Goal: Task Accomplishment & Management: Manage account settings

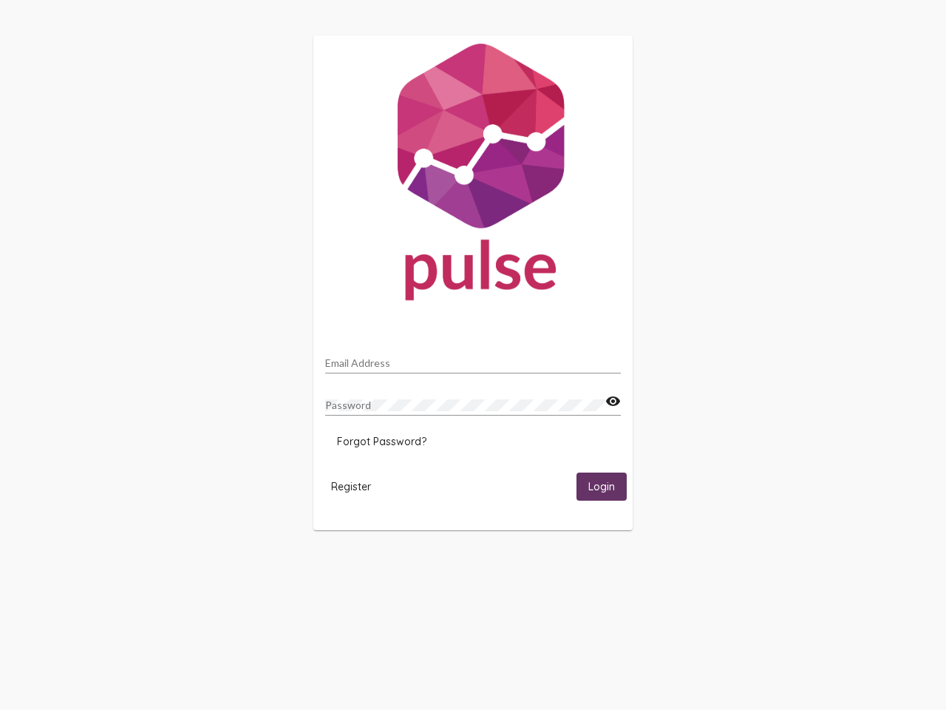
click at [473, 359] on input "Email Address" at bounding box center [473, 363] width 296 height 12
click at [613, 401] on mat-icon "visibility" at bounding box center [613, 402] width 16 height 18
click at [381, 441] on span "Forgot Password?" at bounding box center [381, 441] width 89 height 13
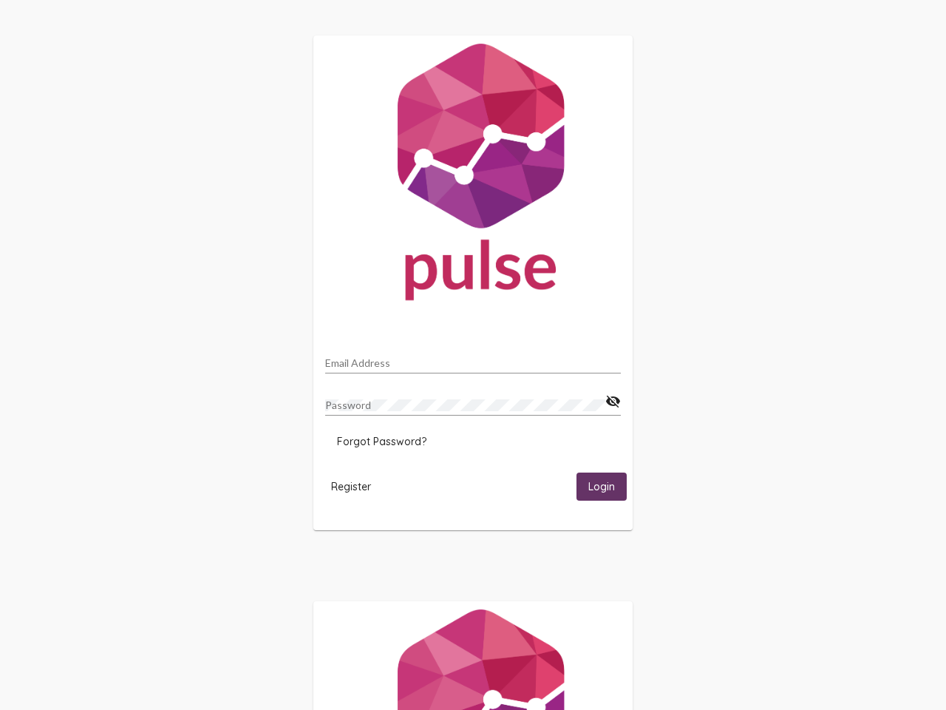
click at [351, 486] on html "Email Address Password visibility_off Forgot Password? Register Login" at bounding box center [473, 478] width 946 height 957
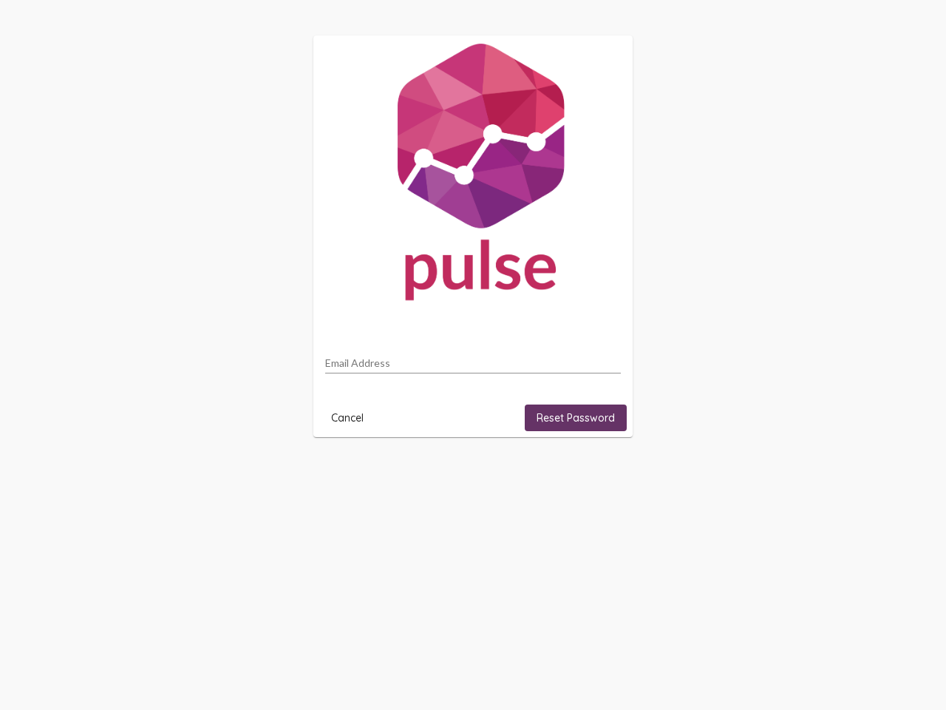
click at [602, 472] on html "Email Address Cancel Reset Password" at bounding box center [473, 236] width 946 height 472
